Goal: Find specific page/section: Find specific page/section

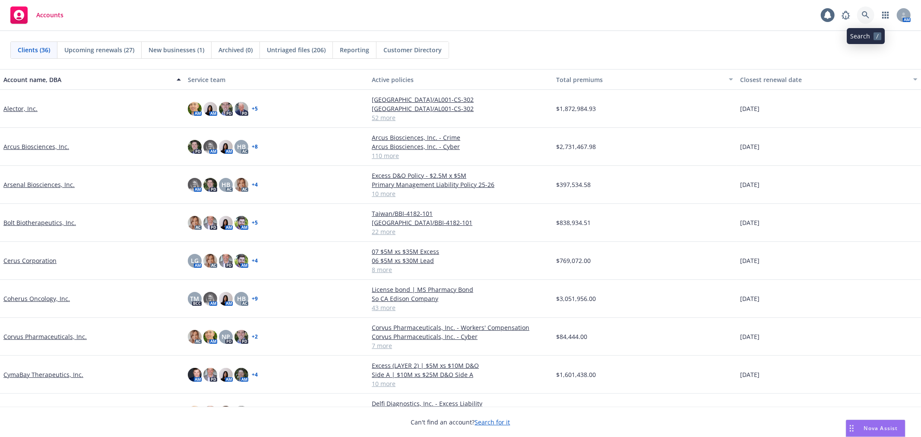
click at [868, 15] on icon at bounding box center [866, 15] width 8 height 8
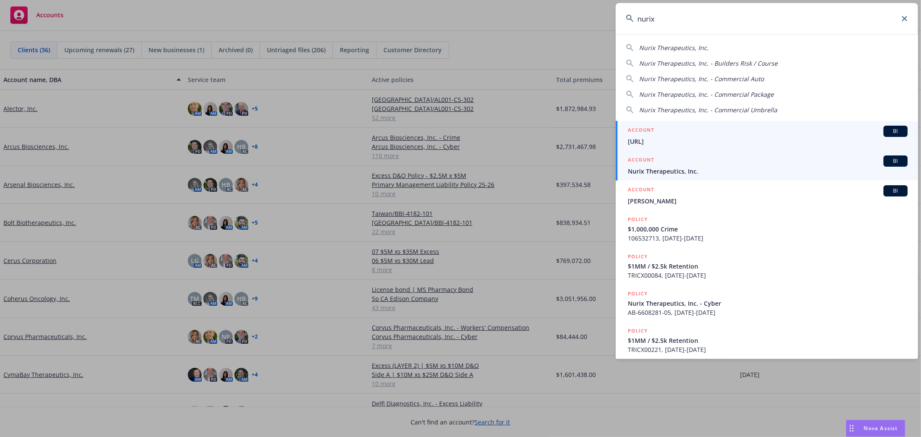
type input "nurix"
click at [691, 169] on span "Nurix Therapeutics, Inc." at bounding box center [768, 171] width 280 height 9
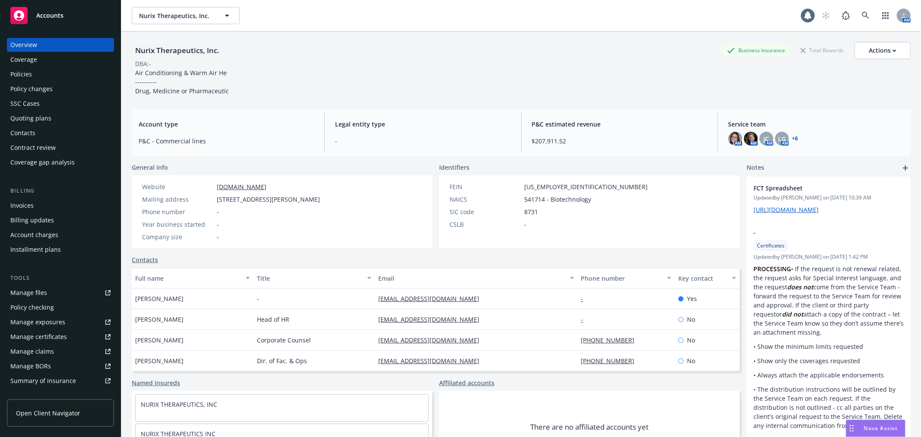
click at [29, 67] on div "Policies" at bounding box center [21, 74] width 22 height 14
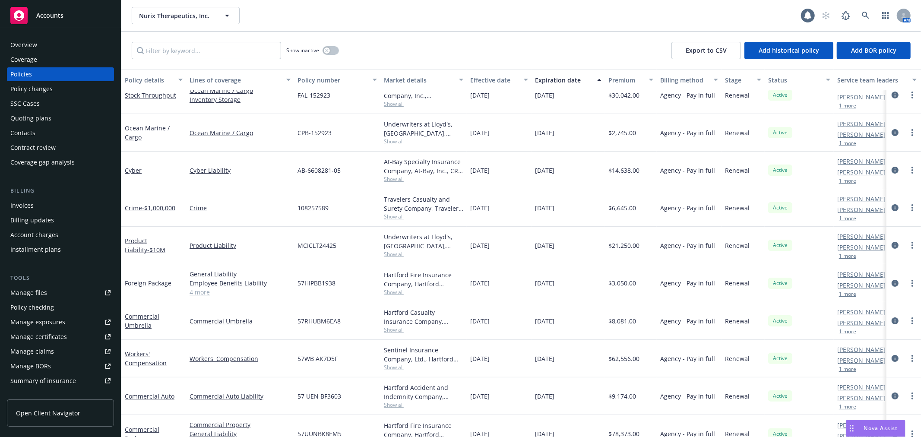
scroll to position [96, 0]
